Goal: Task Accomplishment & Management: Use online tool/utility

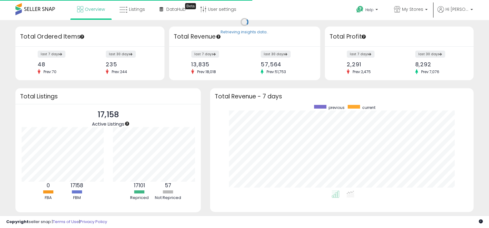
scroll to position [86, 251]
click at [136, 13] on link "Listings" at bounding box center [132, 9] width 35 height 19
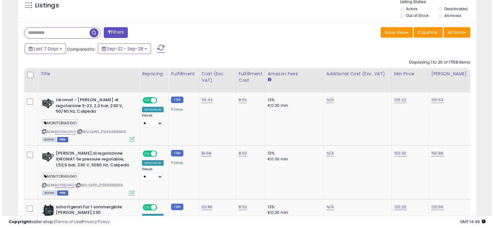
scroll to position [127, 266]
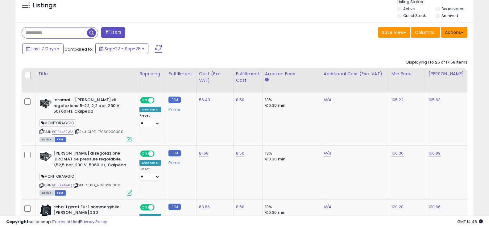
click at [460, 33] on button "Actions" at bounding box center [454, 32] width 27 height 10
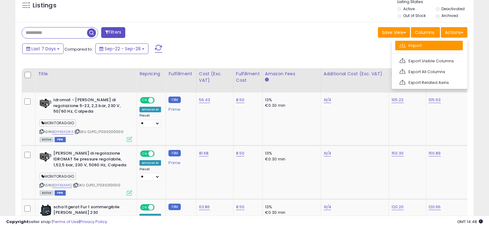
click at [420, 42] on link "Import" at bounding box center [429, 46] width 68 height 10
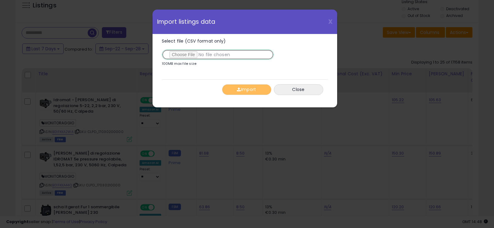
click at [186, 56] on input "Select file (CSV format only)" at bounding box center [218, 54] width 112 height 10
type input "**********"
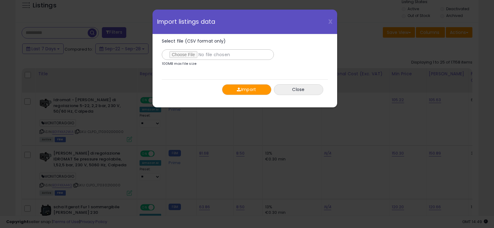
click at [246, 90] on button "Import" at bounding box center [246, 89] width 49 height 11
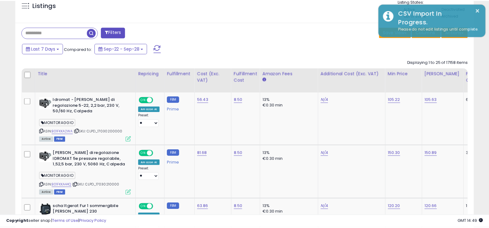
scroll to position [308556, 308417]
